Goal: Task Accomplishment & Management: Use online tool/utility

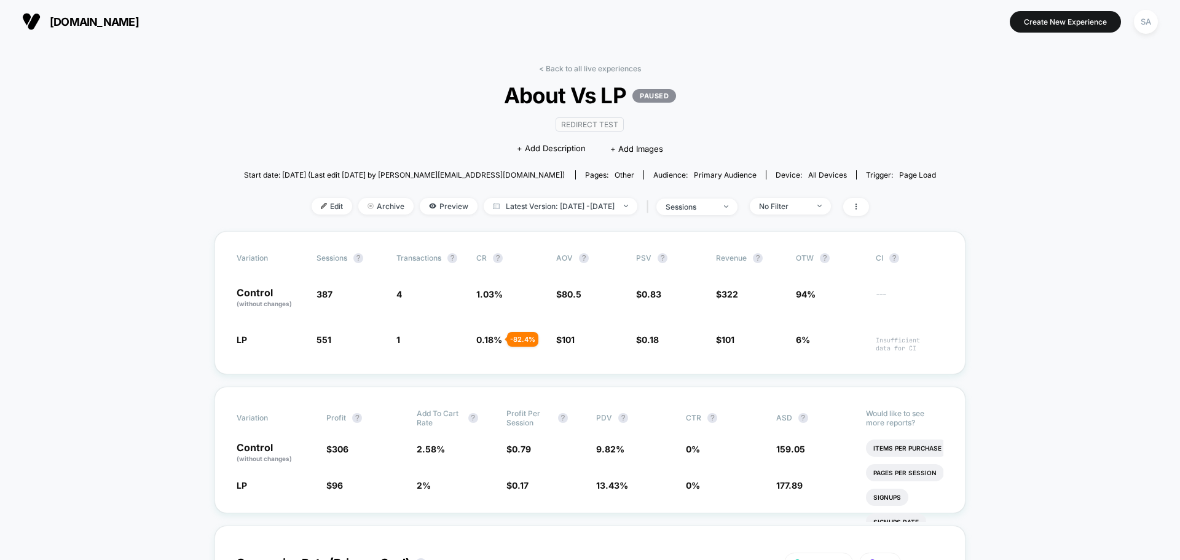
click at [45, 19] on button "[DOMAIN_NAME]" at bounding box center [80, 22] width 124 height 20
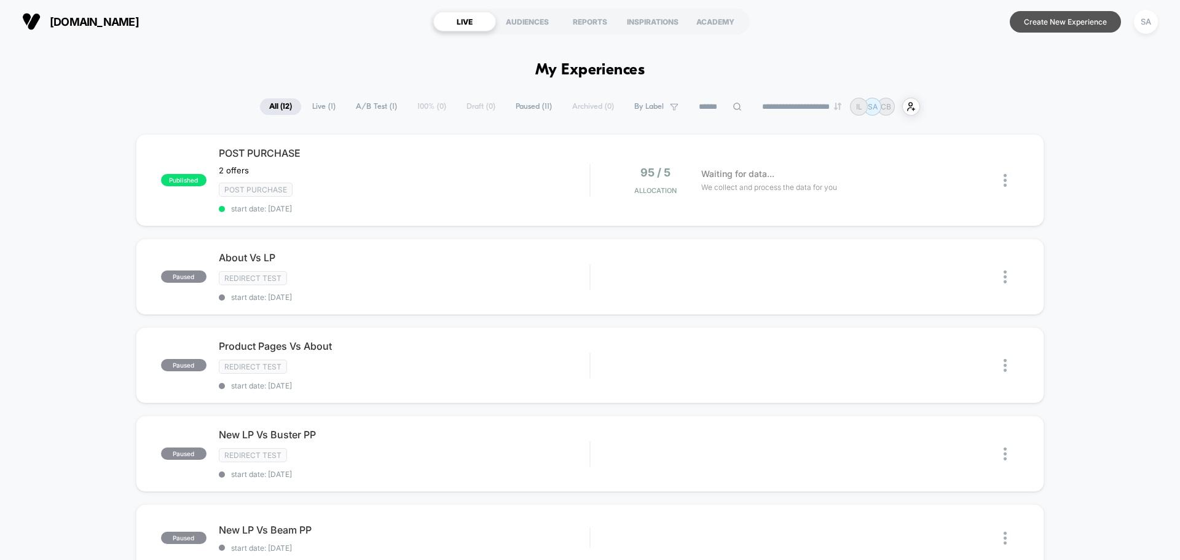
click at [1030, 29] on button "Create New Experience" at bounding box center [1064, 22] width 111 height 22
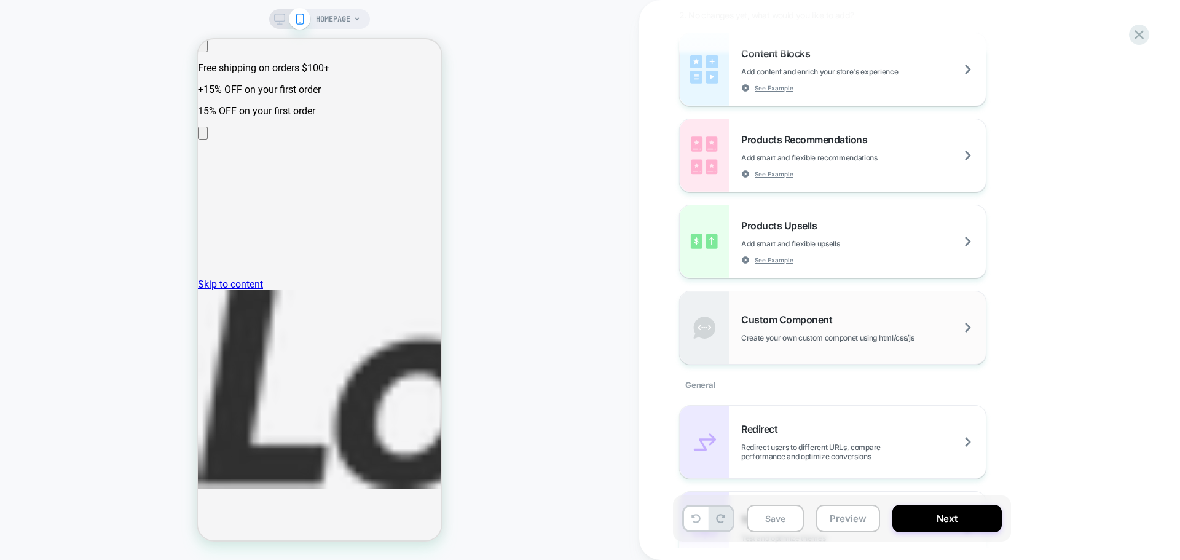
scroll to position [184, 0]
click at [869, 230] on div "Products Upsells Add smart and flexible upsells See Example" at bounding box center [863, 238] width 245 height 45
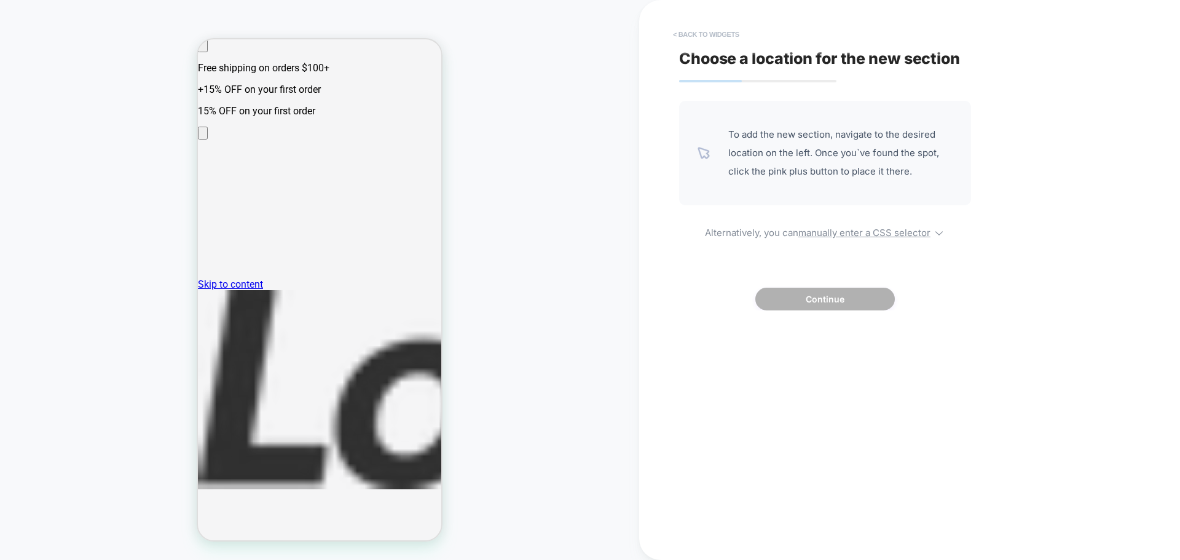
click at [696, 33] on button "< Back to widgets" at bounding box center [706, 35] width 79 height 20
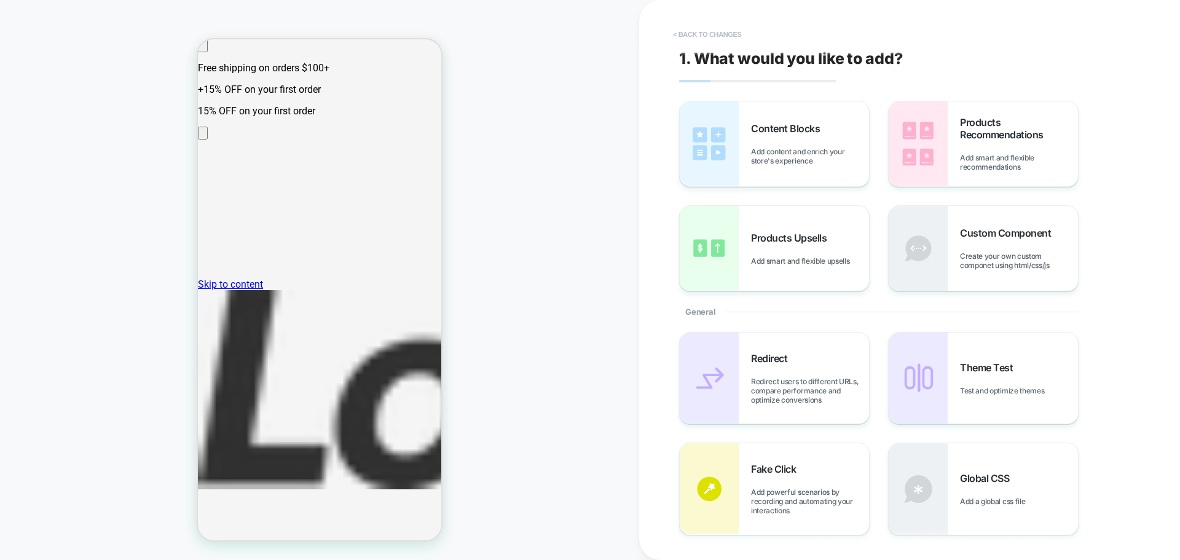
click at [692, 28] on button "< Back to changes" at bounding box center [707, 35] width 81 height 20
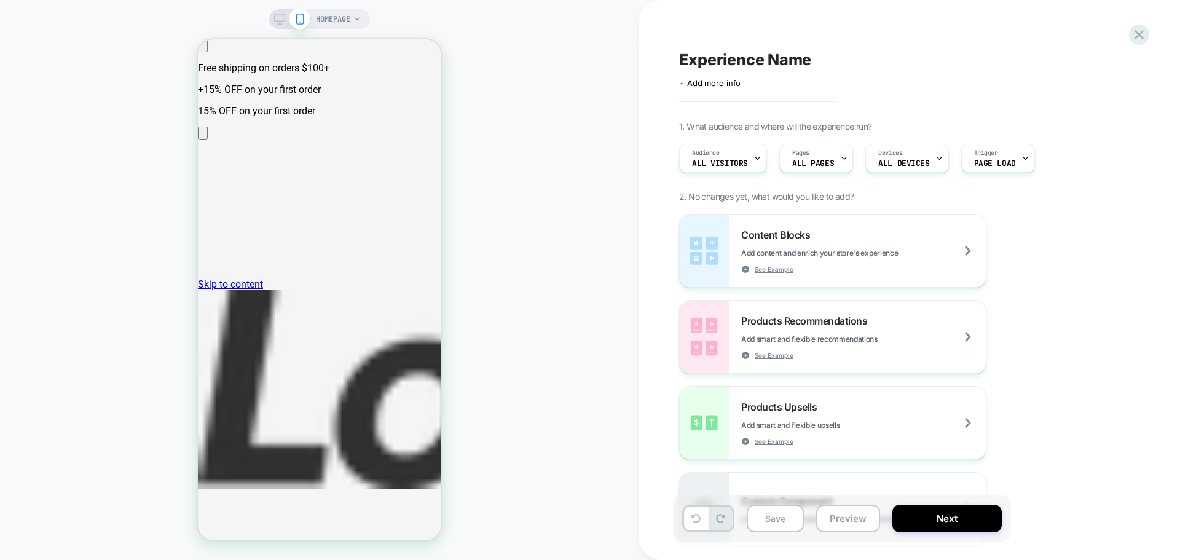
click at [342, 17] on span "HOMEPAGE" at bounding box center [333, 19] width 34 height 20
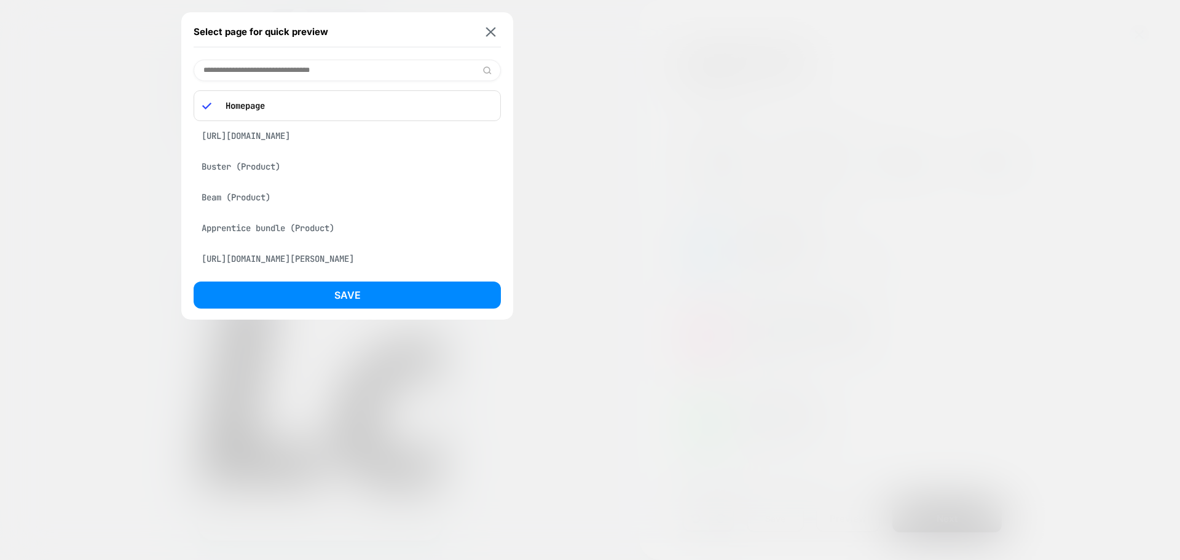
click at [310, 67] on input at bounding box center [347, 71] width 307 height 22
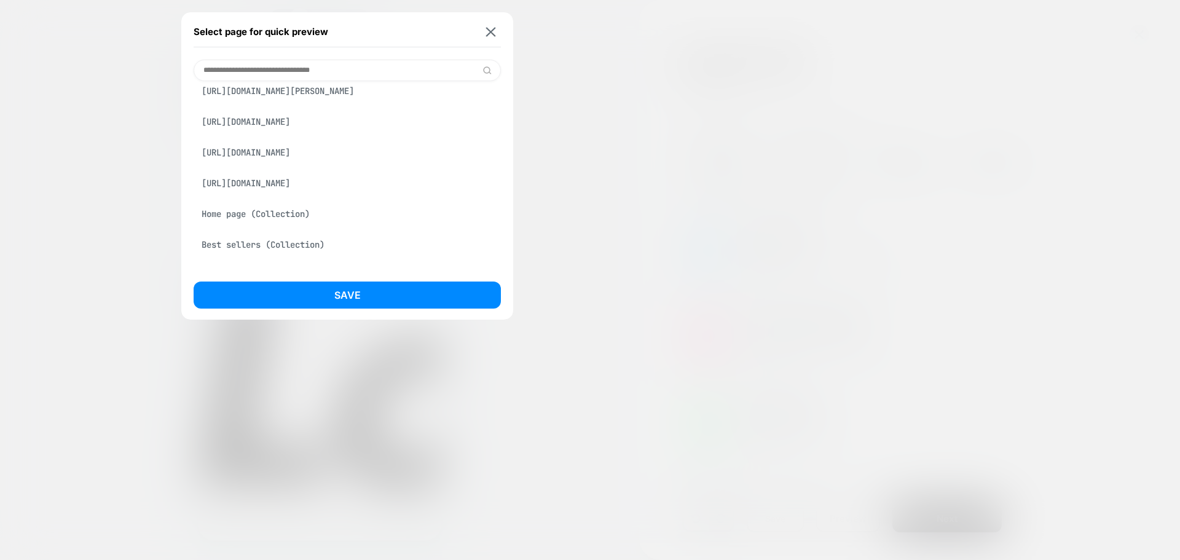
scroll to position [0, 0]
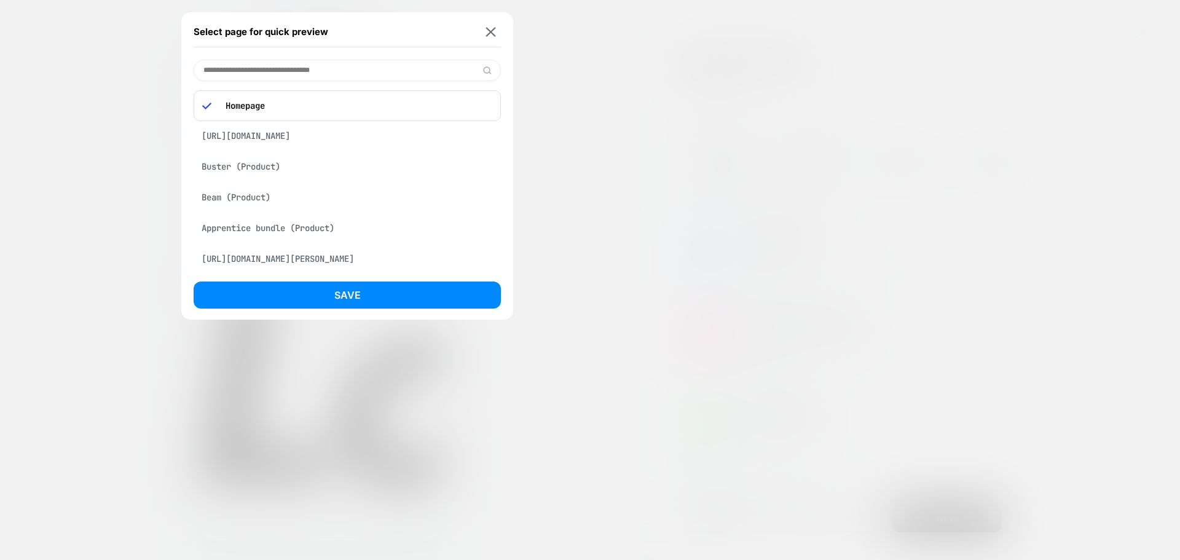
click at [340, 68] on input at bounding box center [347, 71] width 307 height 22
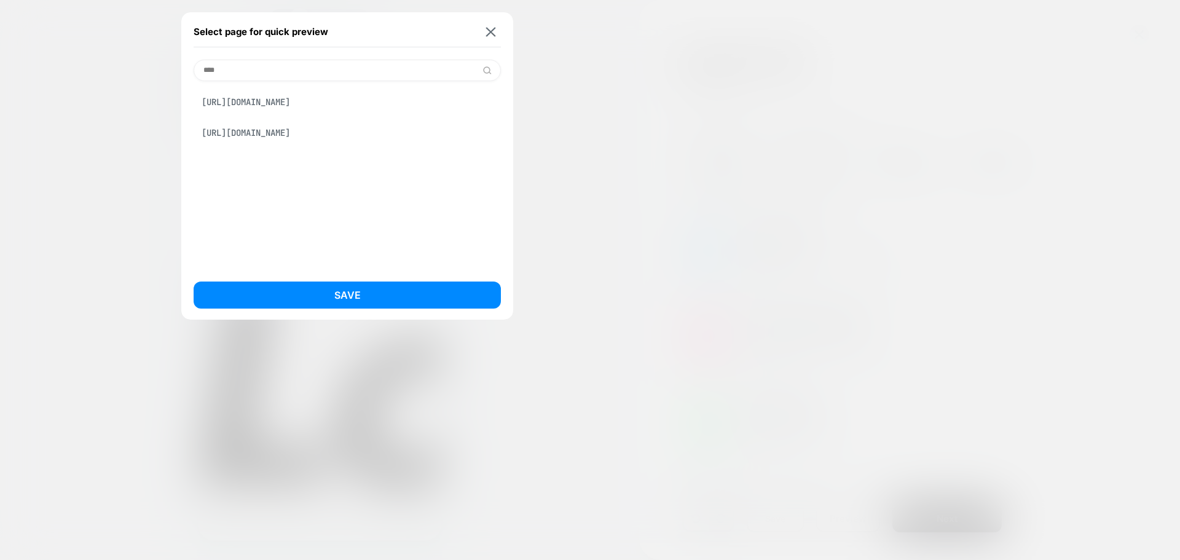
type input "****"
click at [374, 144] on div "[URL][DOMAIN_NAME]" at bounding box center [347, 132] width 307 height 23
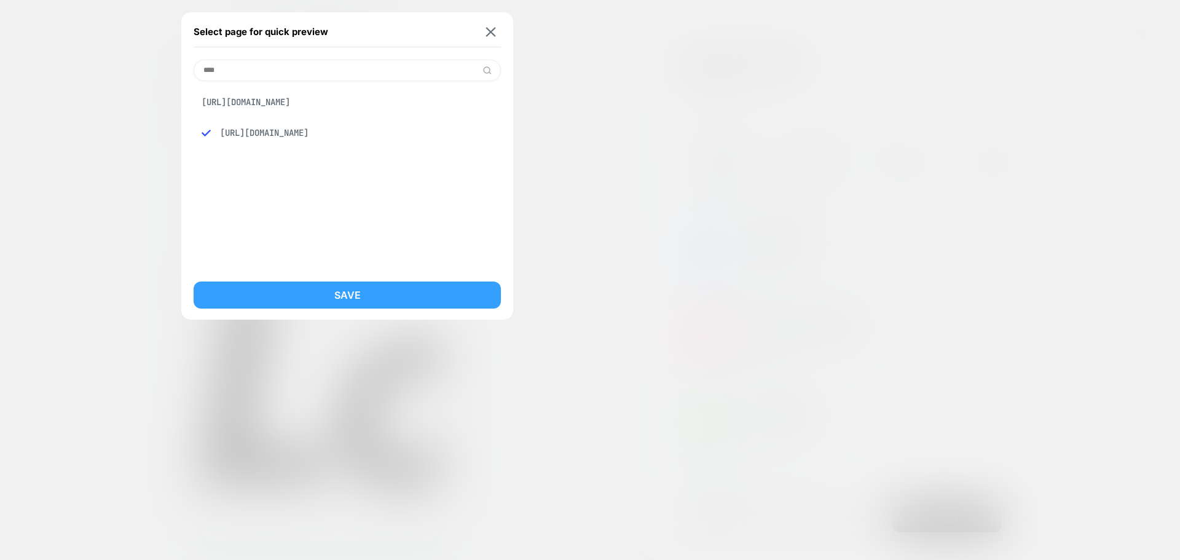
click at [380, 302] on button "Save" at bounding box center [347, 294] width 307 height 27
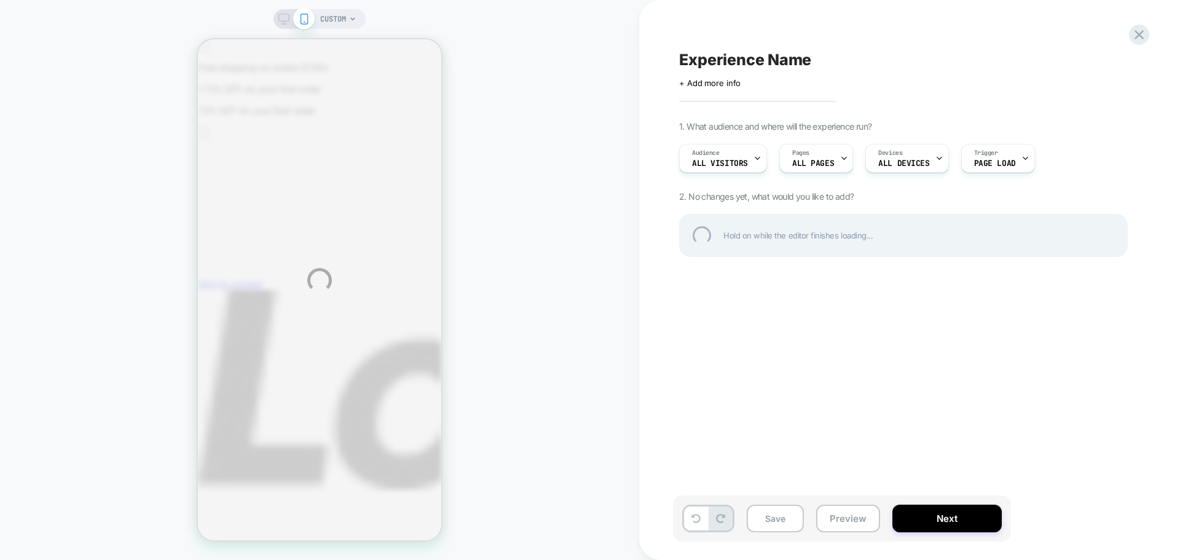
click at [340, 22] on div "CUSTOM Experience Name Click to edit experience details + Add more info 1. What…" at bounding box center [590, 280] width 1180 height 560
click at [345, 17] on div "CUSTOM Experience Name Click to edit experience details + Add more info 1. What…" at bounding box center [590, 280] width 1180 height 560
click at [347, 22] on div "CUSTOM Experience Name Click to edit experience details + Add more info 1. What…" at bounding box center [590, 280] width 1180 height 560
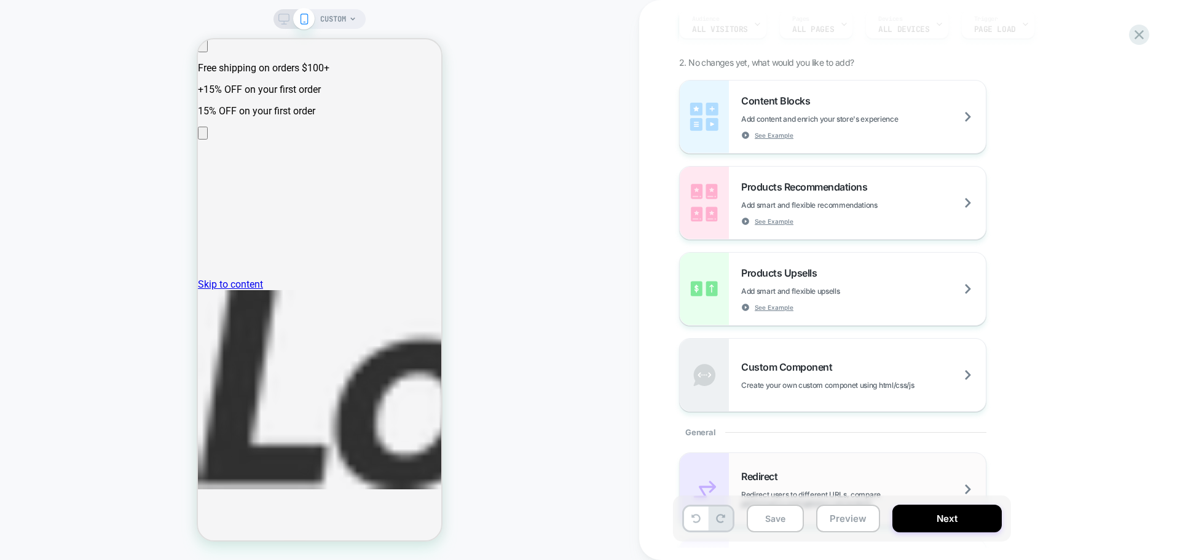
scroll to position [246, 0]
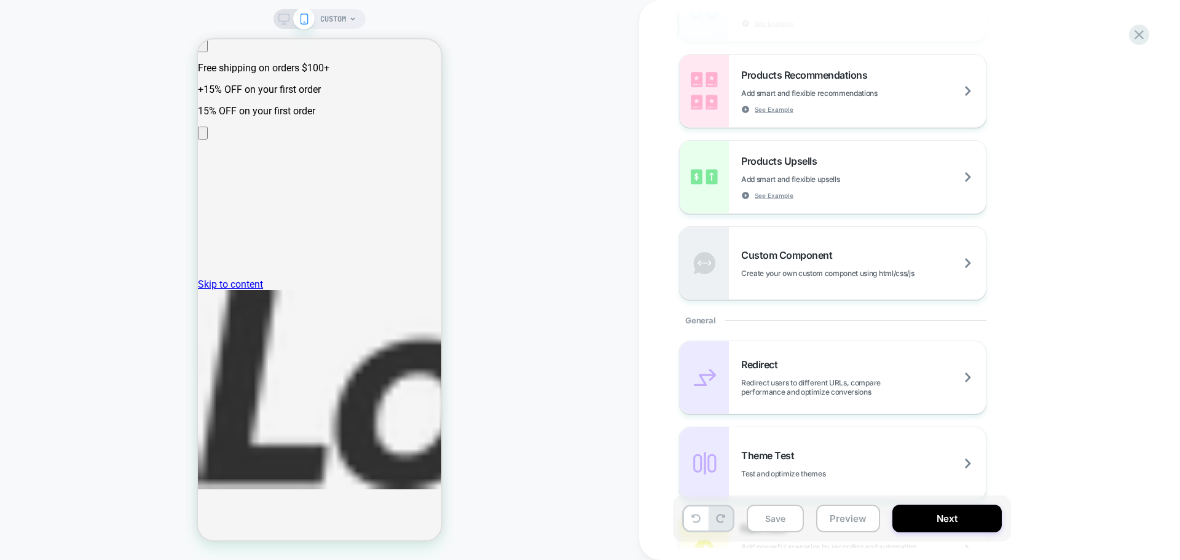
click at [334, 15] on span "CUSTOM" at bounding box center [333, 19] width 26 height 20
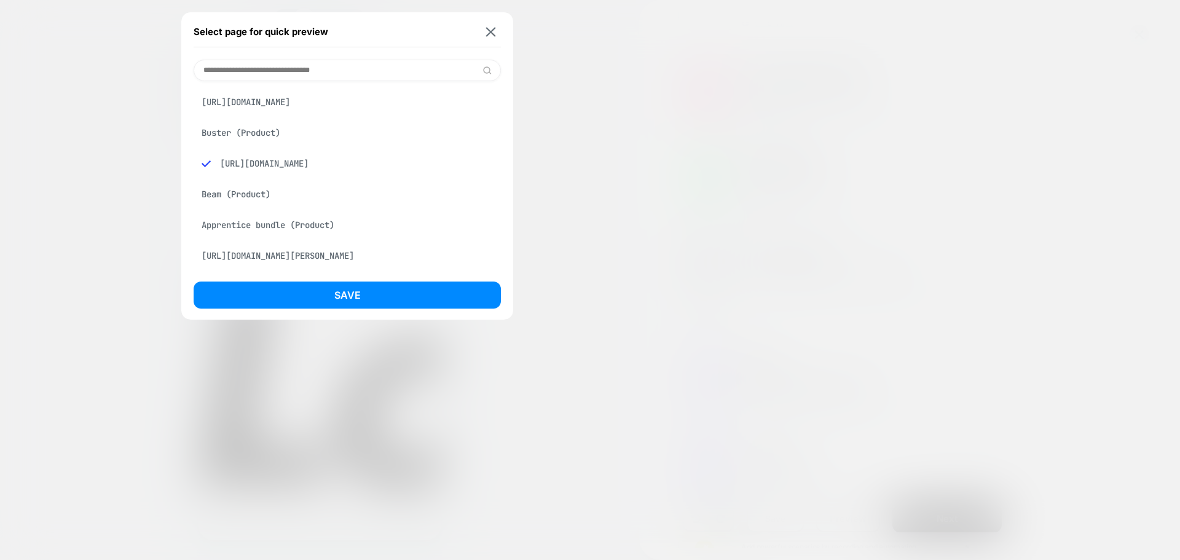
click at [354, 67] on input at bounding box center [347, 71] width 307 height 22
click at [490, 31] on img at bounding box center [491, 31] width 10 height 9
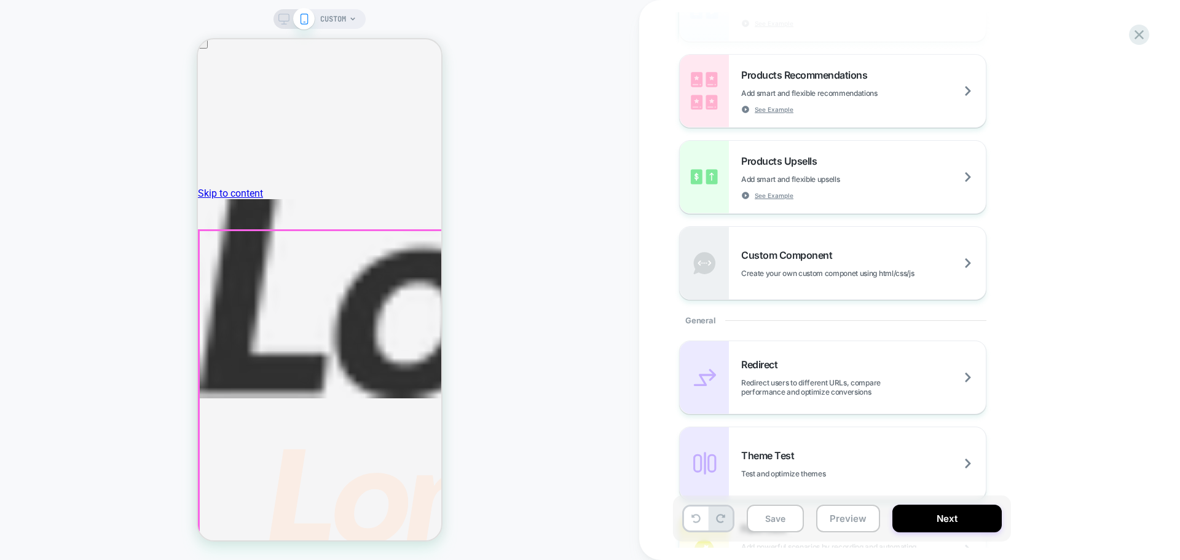
scroll to position [0, 0]
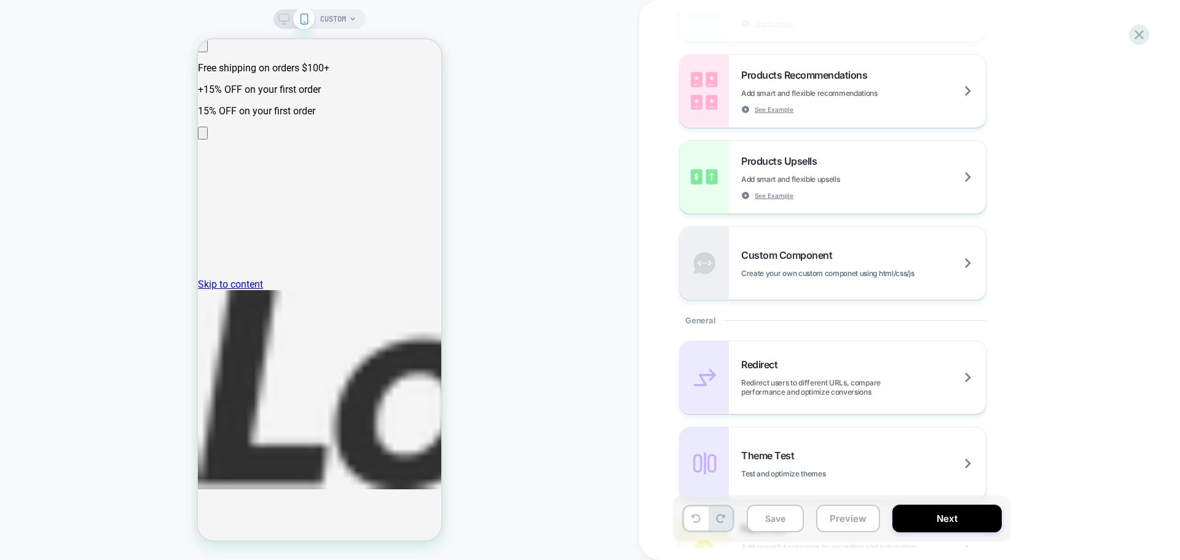
click at [346, 26] on div "CUSTOM" at bounding box center [338, 19] width 36 height 20
click at [341, 15] on span "CUSTOM" at bounding box center [333, 19] width 26 height 20
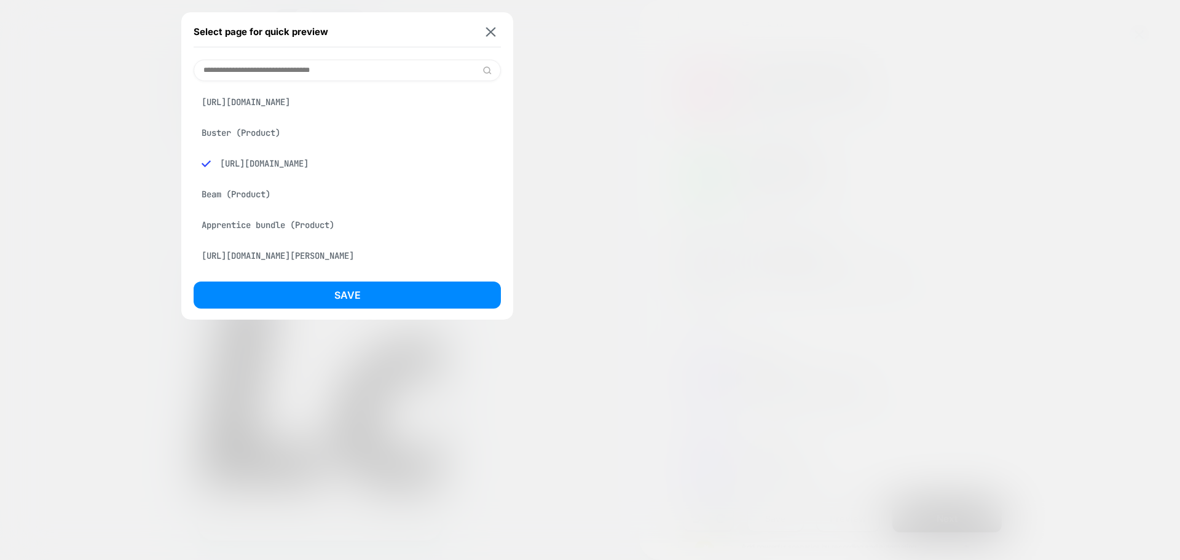
click at [354, 65] on input at bounding box center [347, 71] width 307 height 22
paste input "**********"
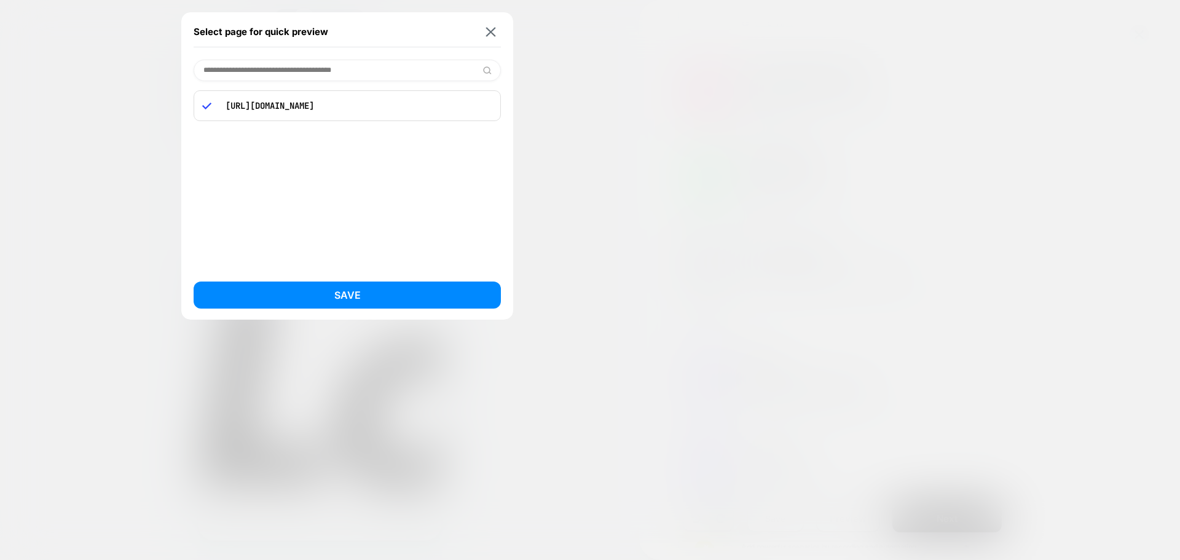
type input "**********"
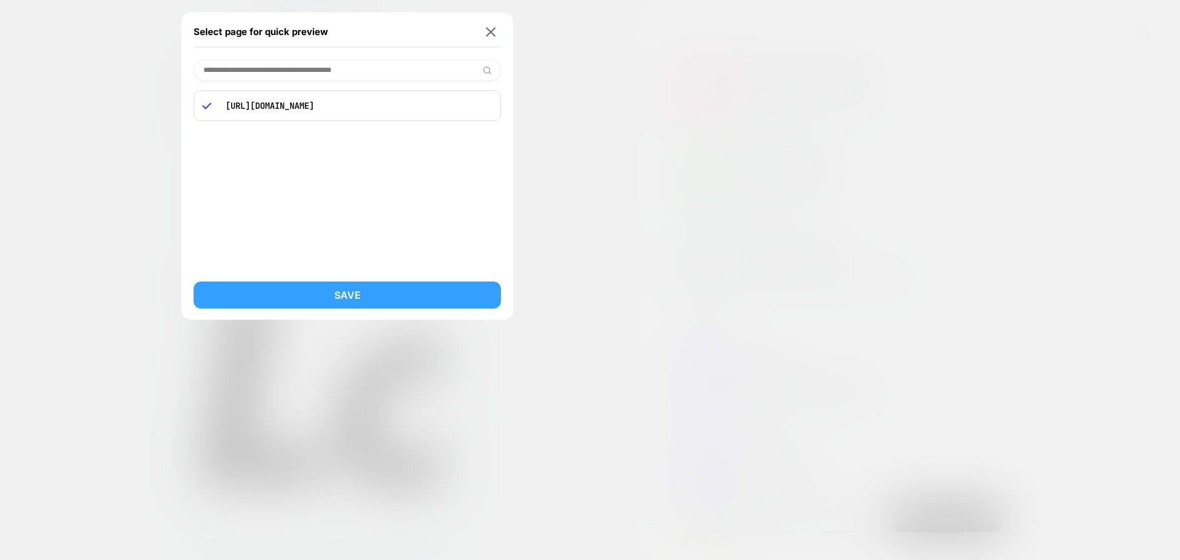
click at [352, 302] on button "Save" at bounding box center [347, 294] width 307 height 27
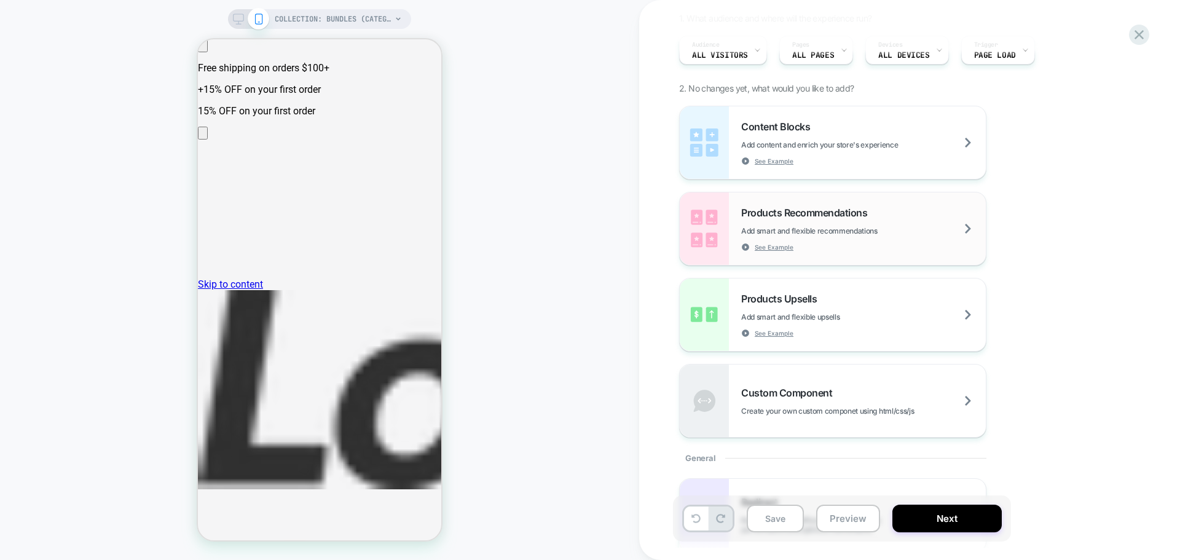
scroll to position [123, 0]
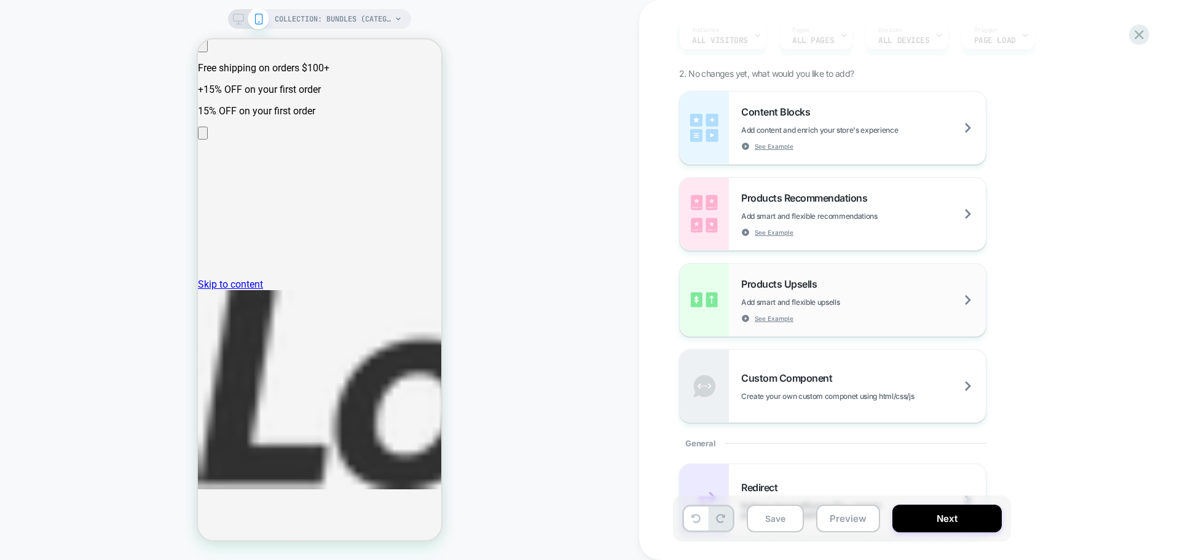
click at [800, 315] on div "Products Upsells Add smart and flexible upsells See Example" at bounding box center [863, 300] width 245 height 45
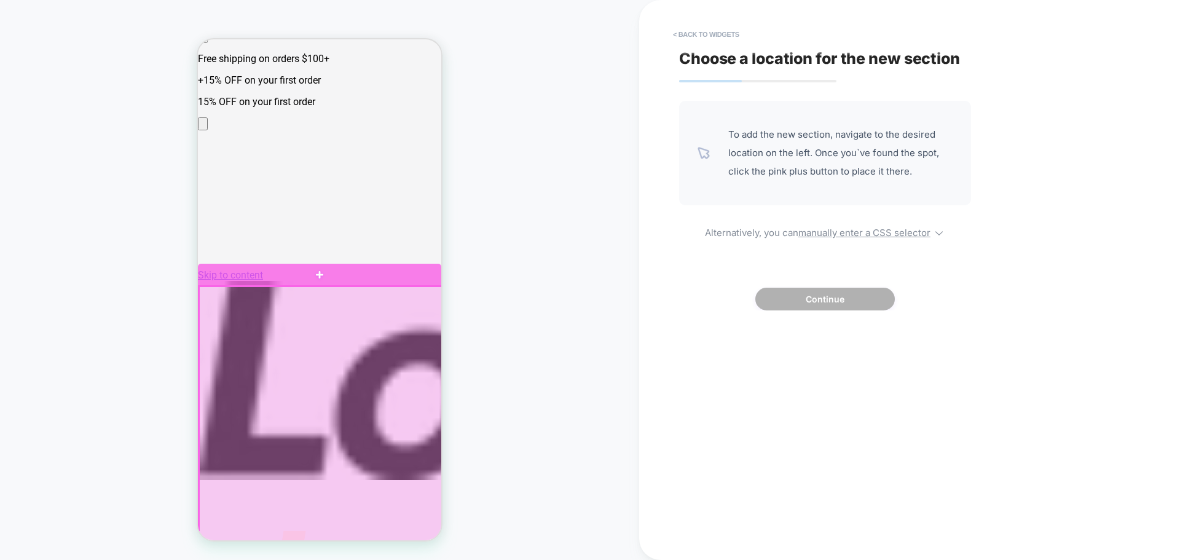
scroll to position [0, 0]
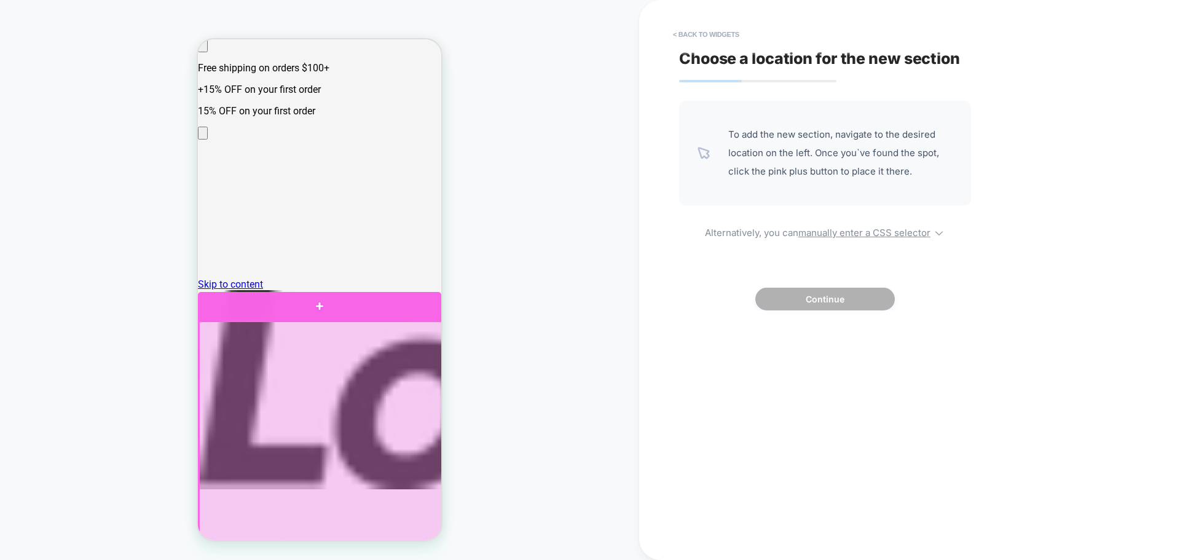
click at [318, 311] on div at bounding box center [319, 306] width 243 height 29
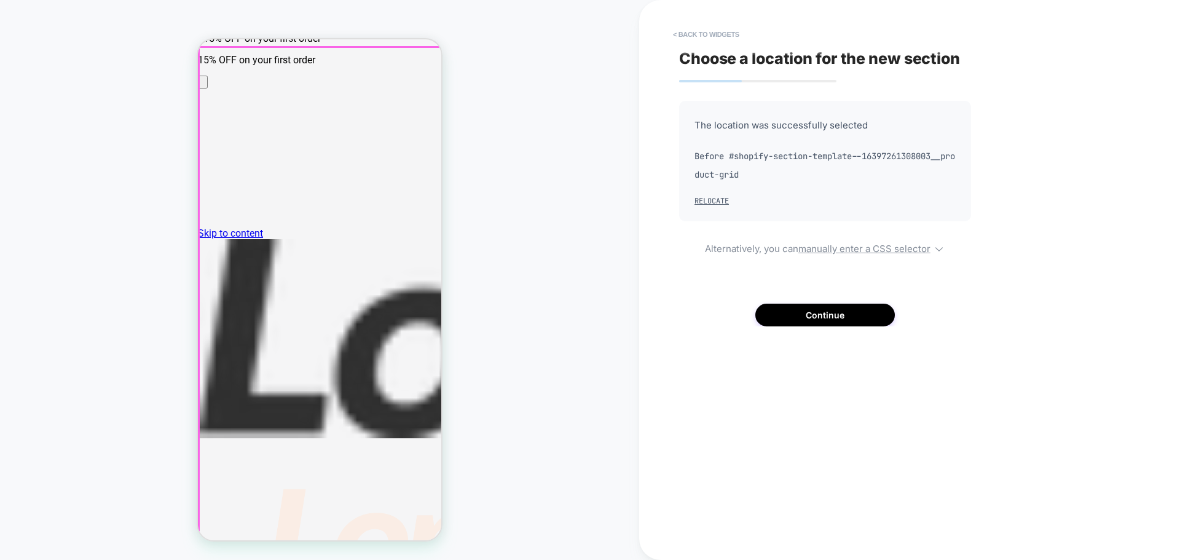
scroll to position [52, 0]
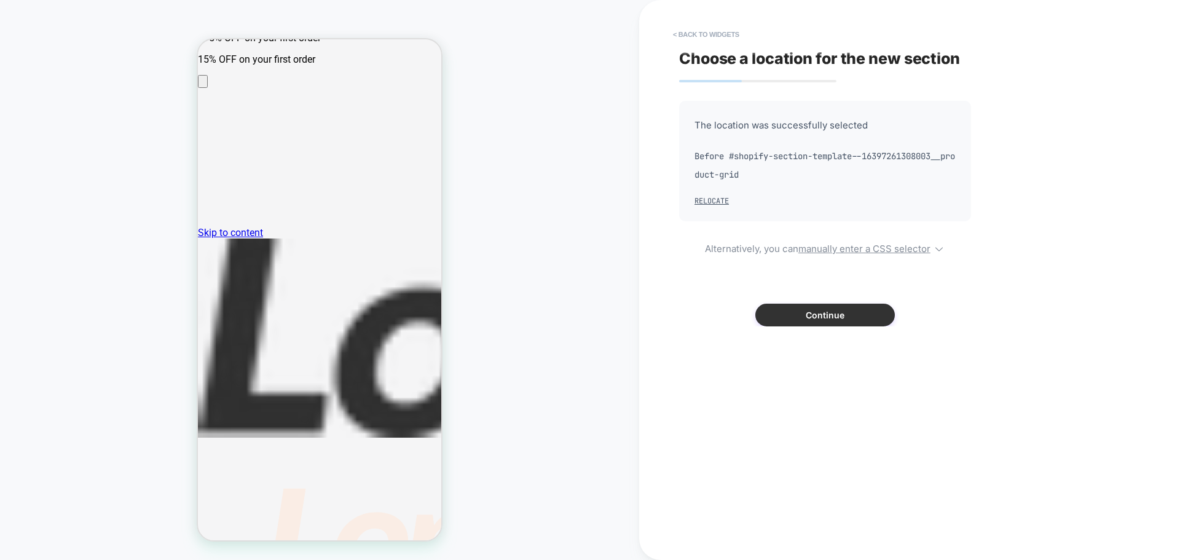
click at [816, 319] on button "Continue" at bounding box center [824, 314] width 139 height 23
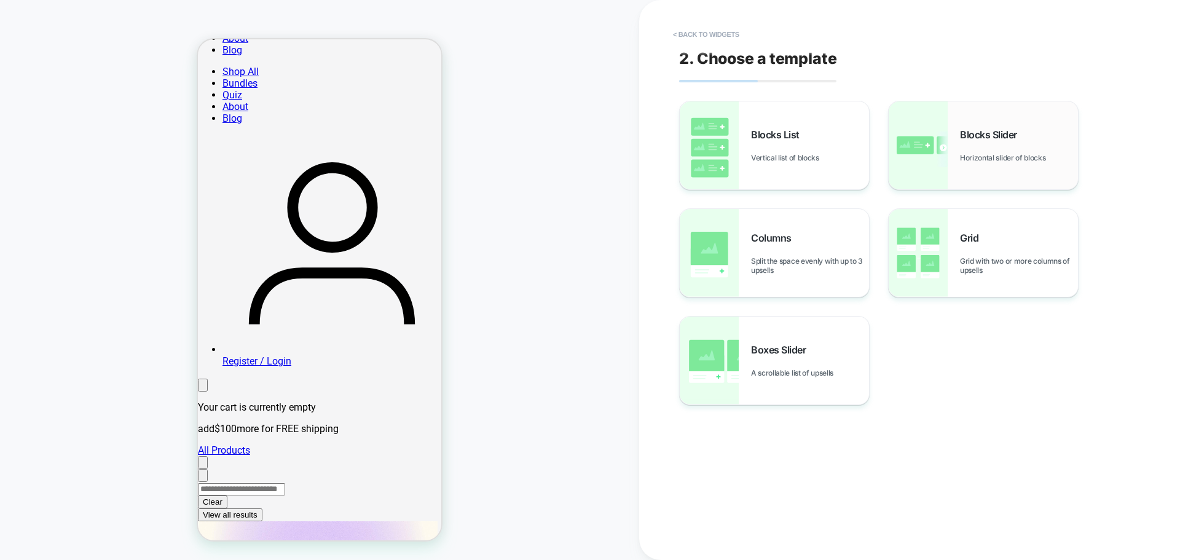
scroll to position [1506, 0]
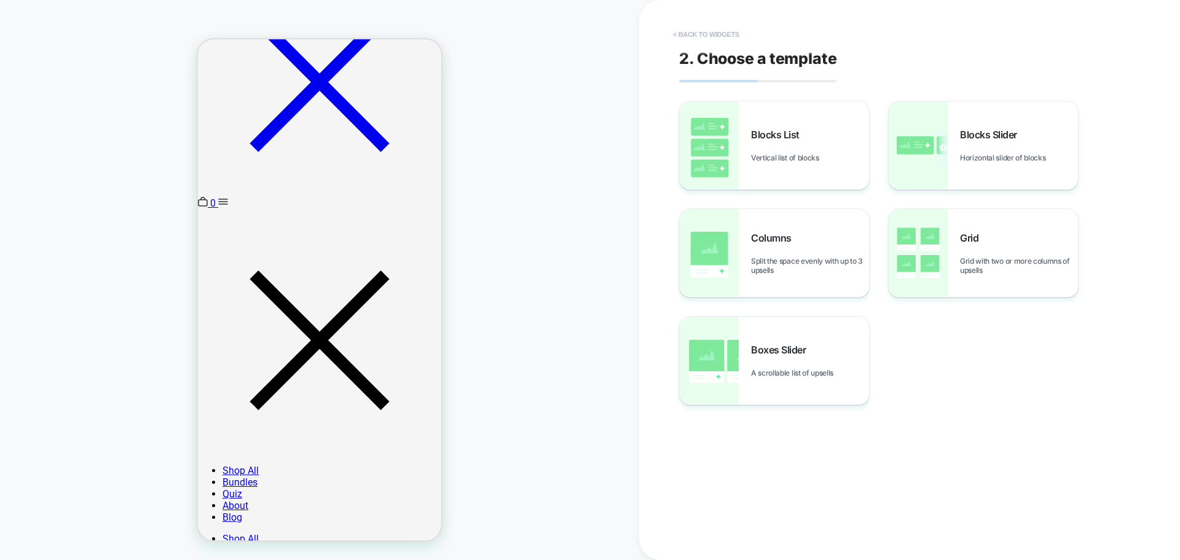
click at [687, 34] on button "< Back to widgets" at bounding box center [706, 35] width 79 height 20
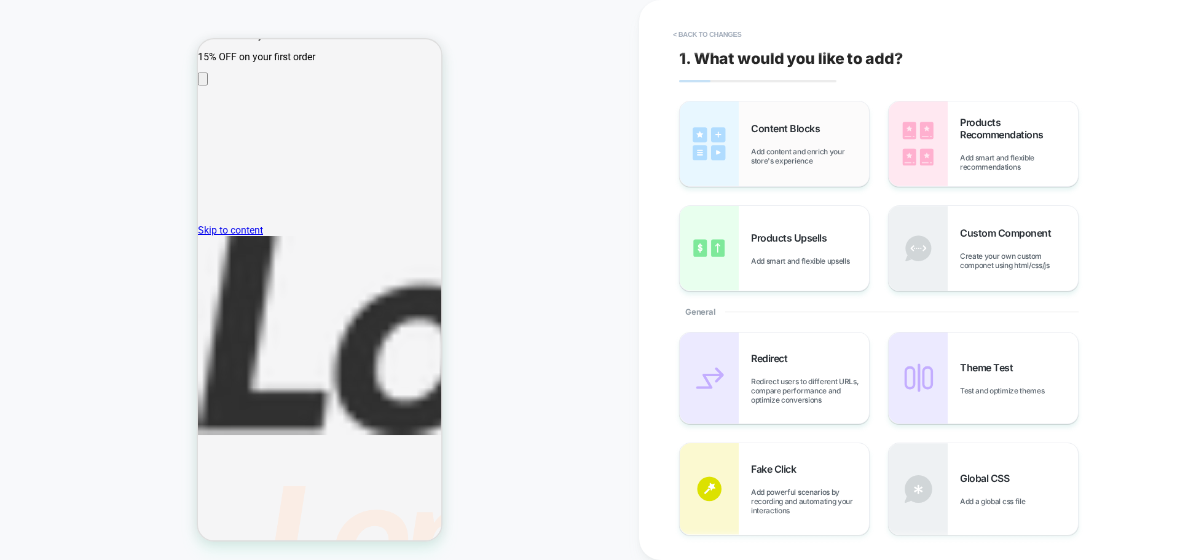
scroll to position [49, 0]
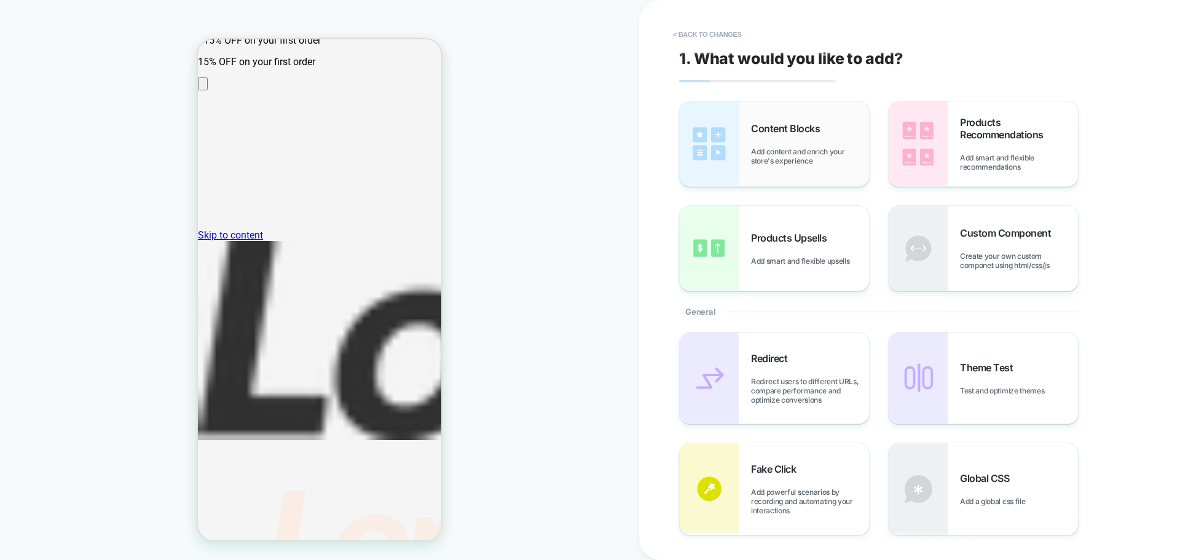
click at [815, 158] on span "Add content and enrich your store's experience" at bounding box center [810, 156] width 118 height 18
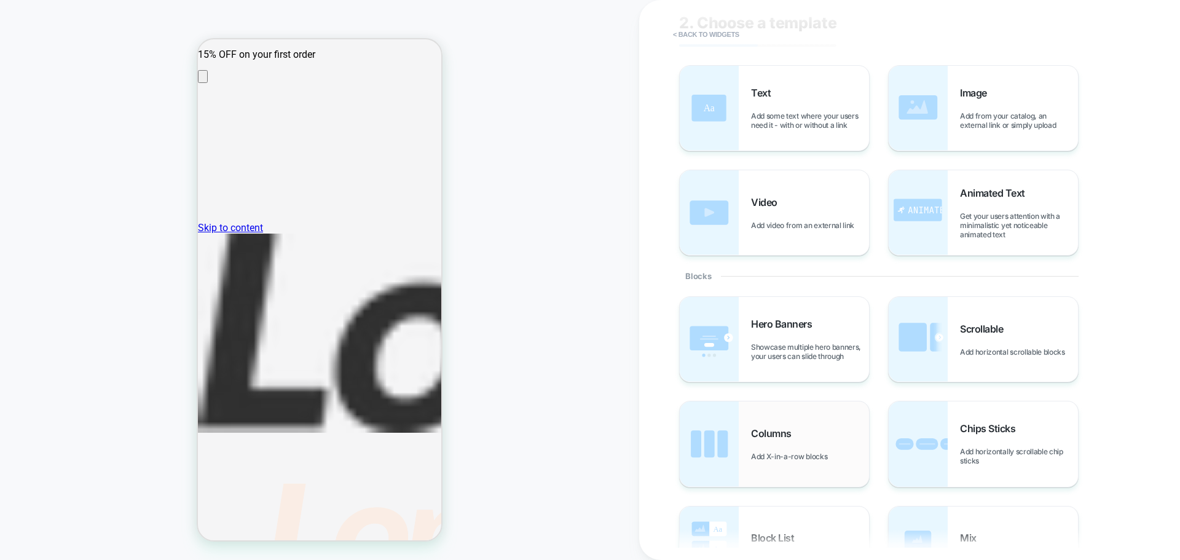
scroll to position [0, 0]
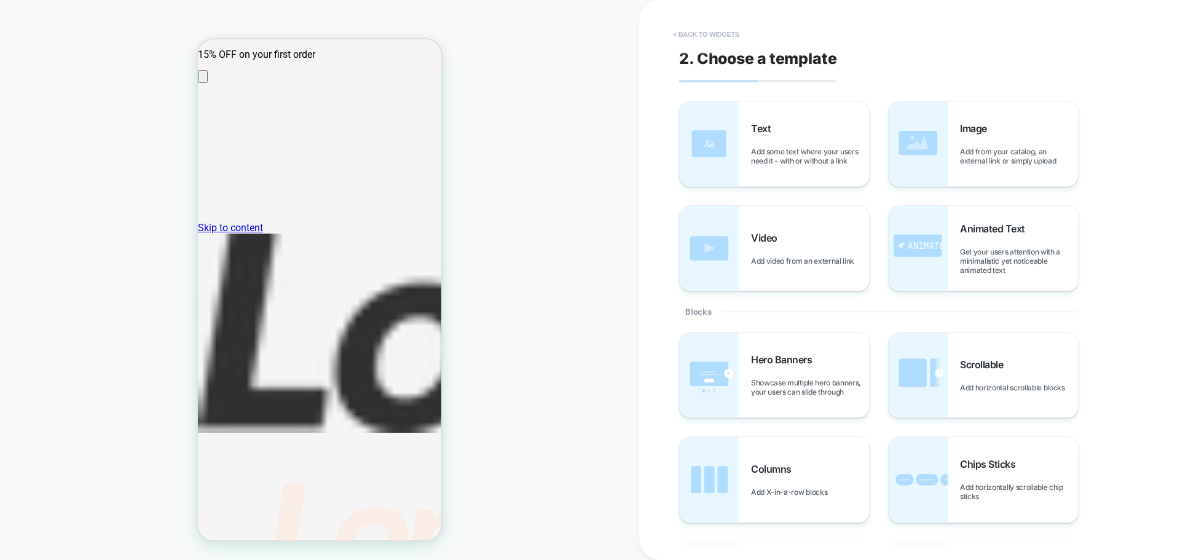
click at [691, 33] on button "< Back to widgets" at bounding box center [706, 35] width 79 height 20
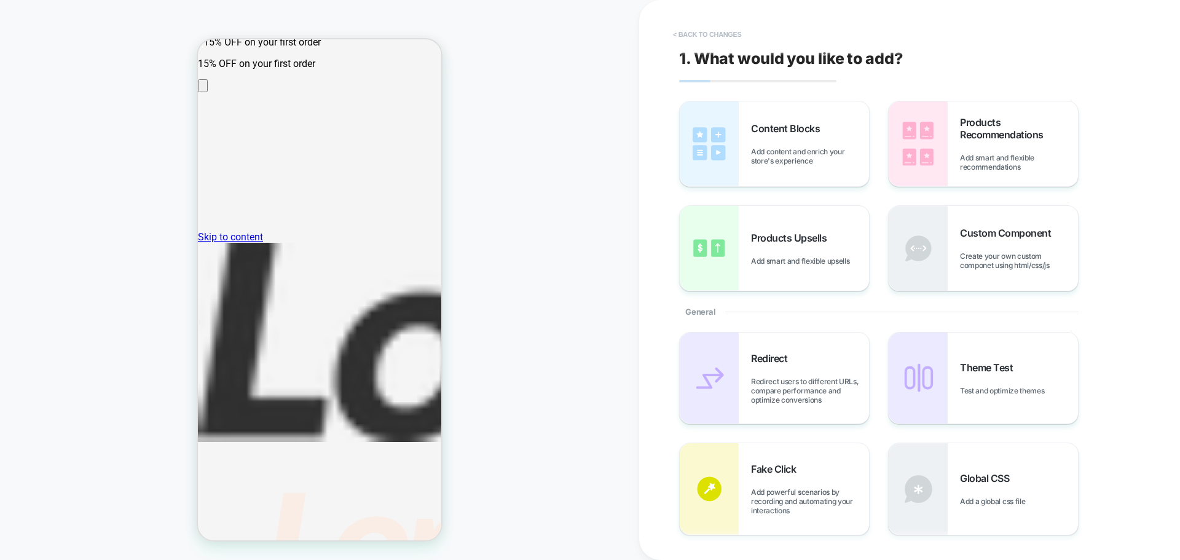
click at [707, 28] on button "< Back to changes" at bounding box center [707, 35] width 81 height 20
